Goal: Transaction & Acquisition: Book appointment/travel/reservation

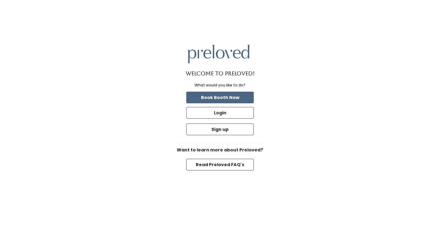
click at [222, 98] on button "Book Booth Now" at bounding box center [220, 98] width 68 height 12
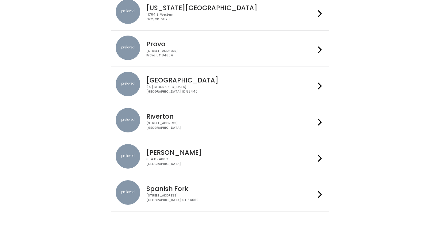
scroll to position [178, 0]
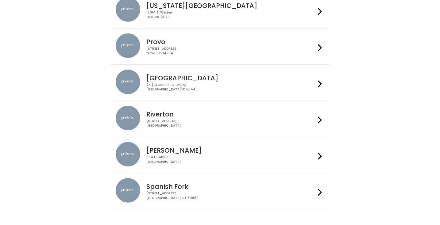
click at [319, 155] on icon at bounding box center [320, 156] width 4 height 9
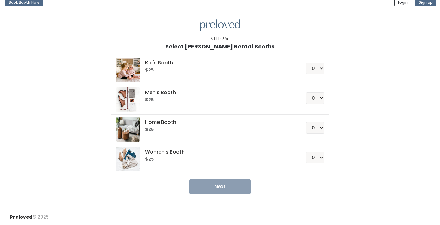
scroll to position [6, 0]
click at [172, 151] on h5 "Women's Booth" at bounding box center [218, 153] width 146 height 6
select select "1"
click at [233, 187] on button "Next" at bounding box center [219, 187] width 61 height 15
